Goal: Task Accomplishment & Management: Manage account settings

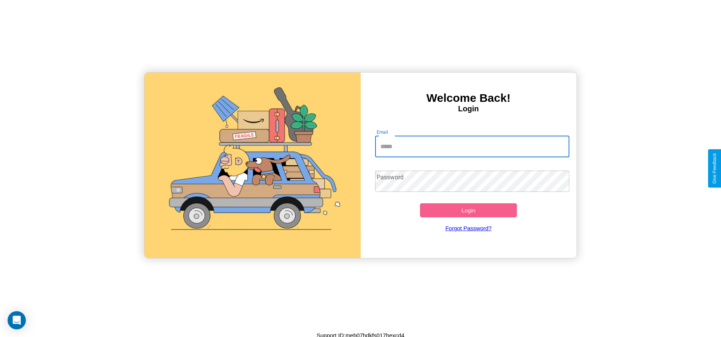
click at [472, 146] on input "Email" at bounding box center [472, 146] width 194 height 21
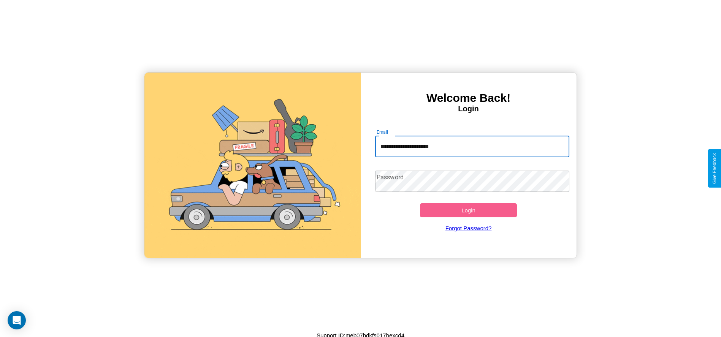
type input "**********"
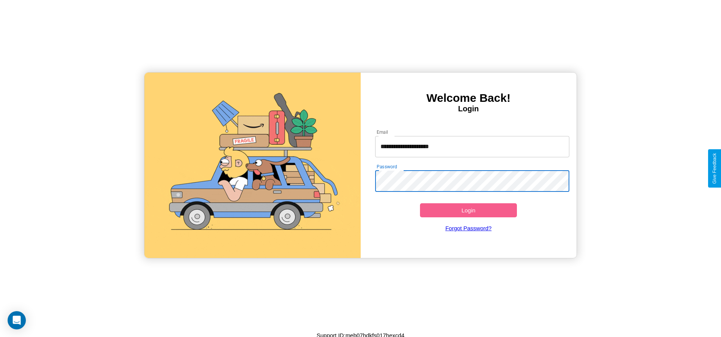
click at [468, 210] on button "Login" at bounding box center [468, 210] width 97 height 14
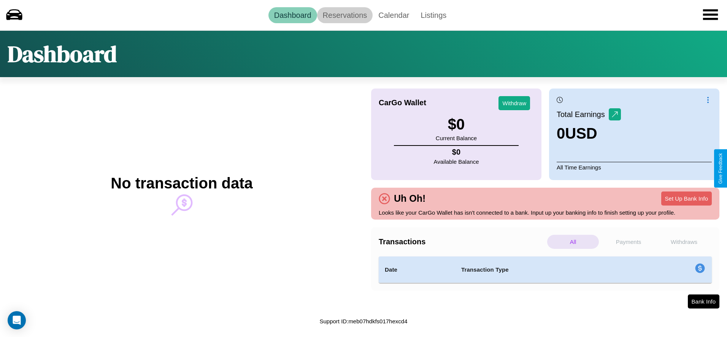
click at [344, 15] on link "Reservations" at bounding box center [345, 15] width 56 height 16
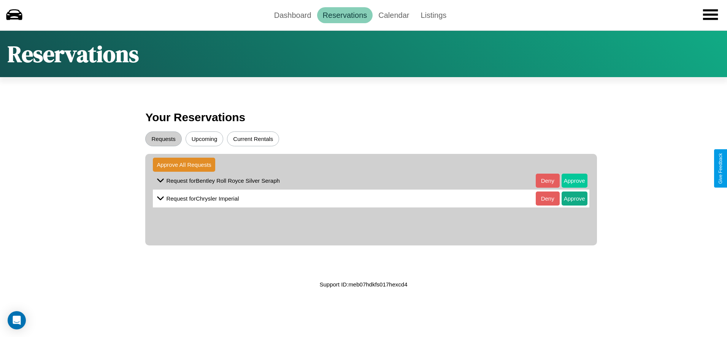
click at [568, 181] on button "Approve" at bounding box center [575, 181] width 26 height 14
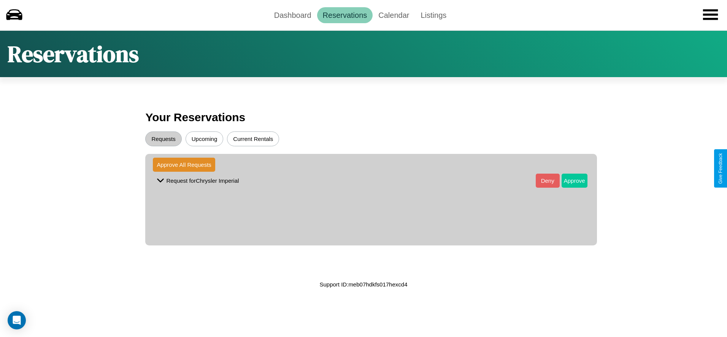
click at [568, 181] on button "Approve" at bounding box center [575, 181] width 26 height 14
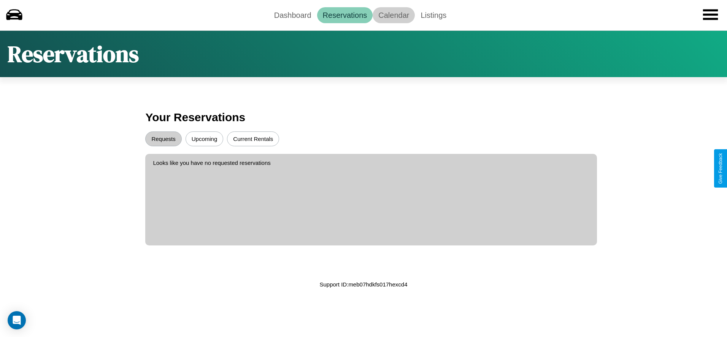
click at [393, 15] on link "Calendar" at bounding box center [394, 15] width 42 height 16
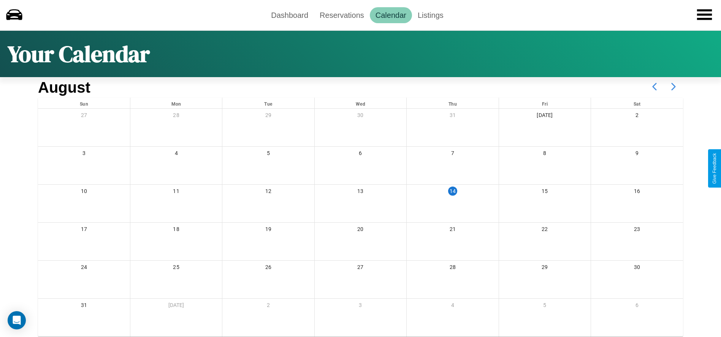
click at [674, 87] on icon at bounding box center [673, 86] width 19 height 19
